Goal: Information Seeking & Learning: Learn about a topic

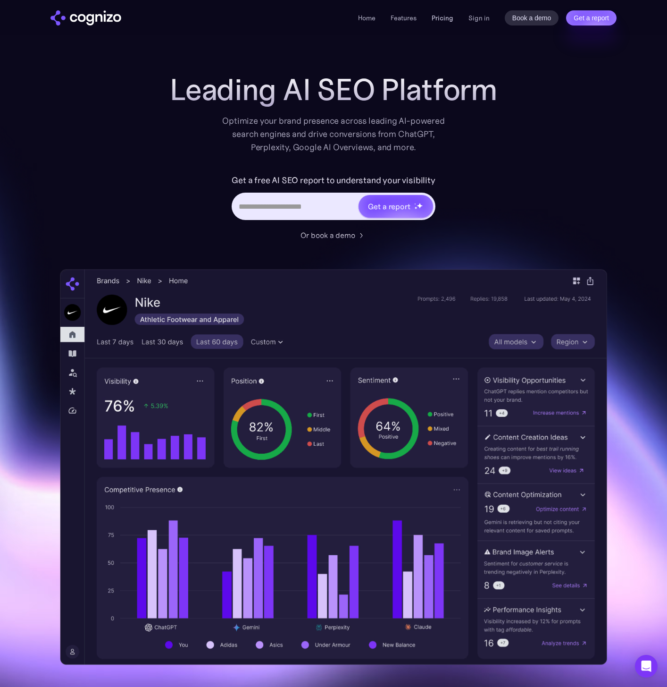
click at [438, 17] on link "Pricing" at bounding box center [443, 18] width 22 height 8
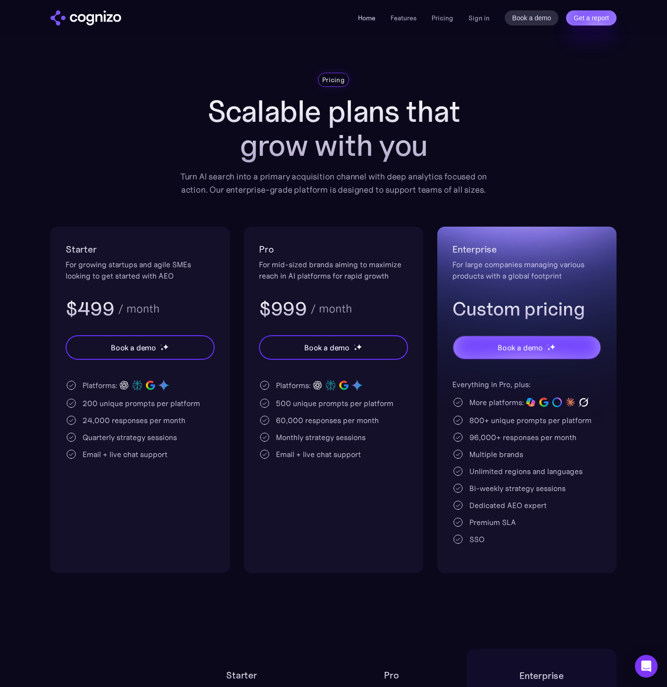
click at [367, 19] on link "Home" at bounding box center [366, 18] width 17 height 8
